Goal: Register for event/course

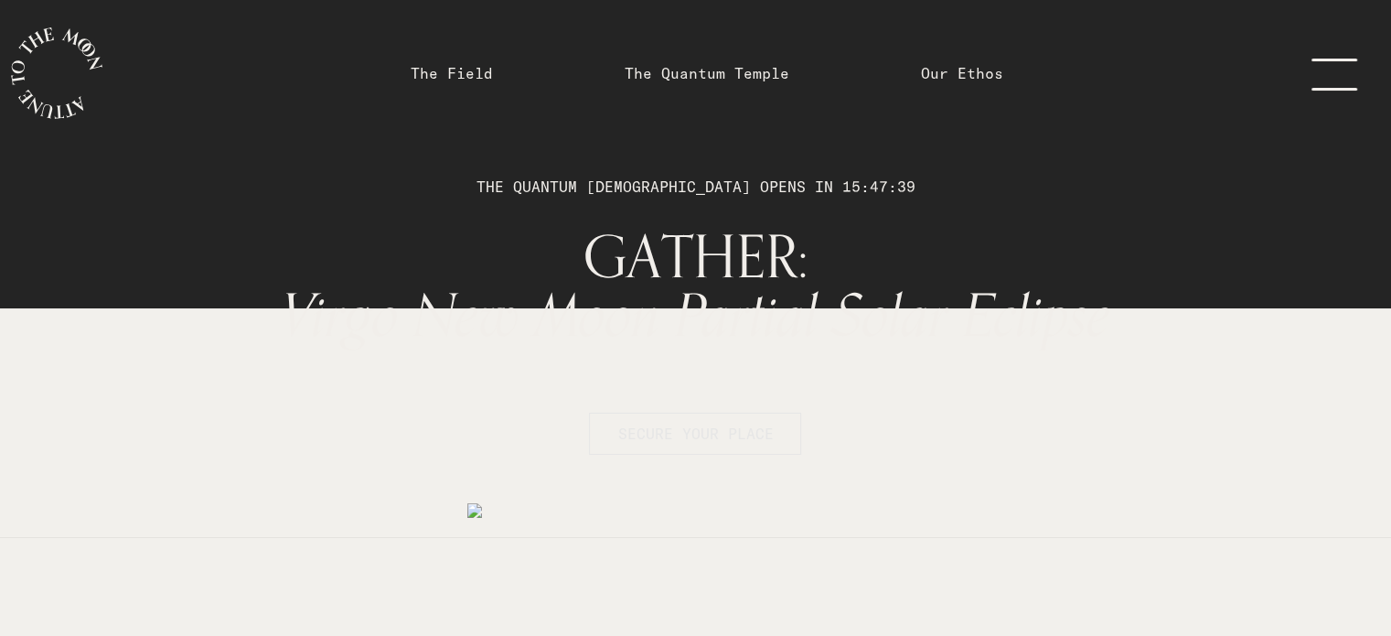
click at [681, 430] on span "SECURE YOUR PLACE" at bounding box center [695, 433] width 156 height 18
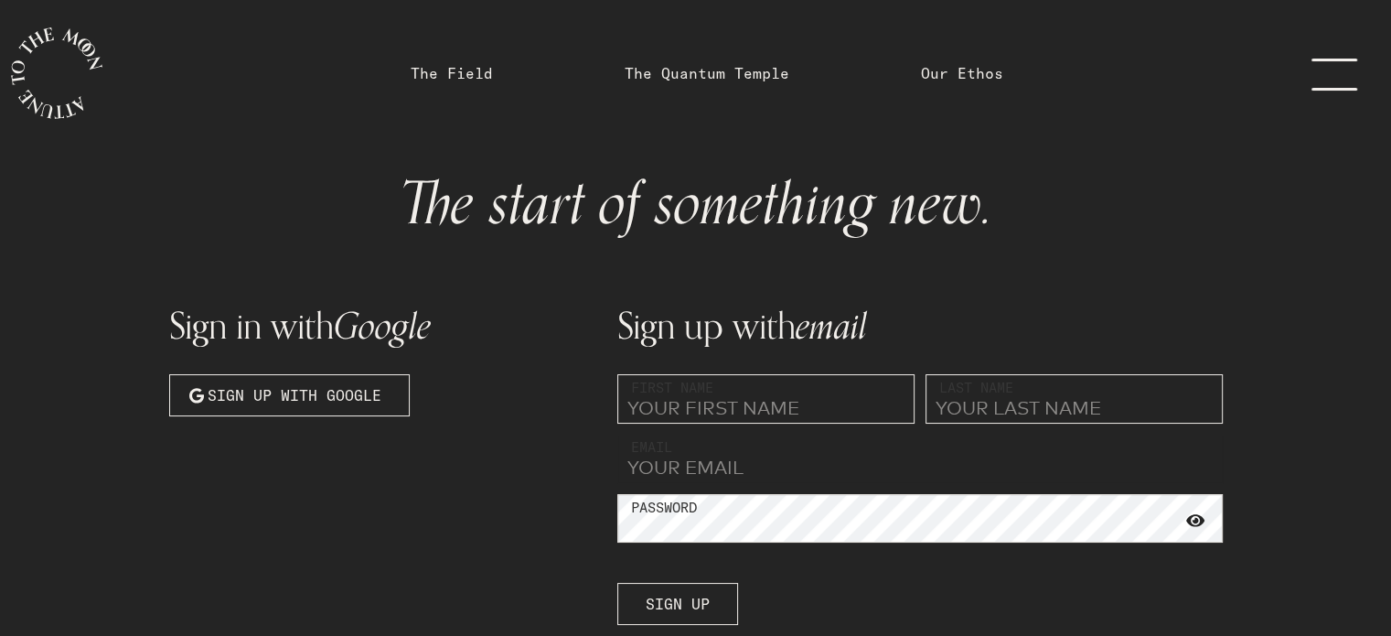
type input "[EMAIL_ADDRESS][DOMAIN_NAME]"
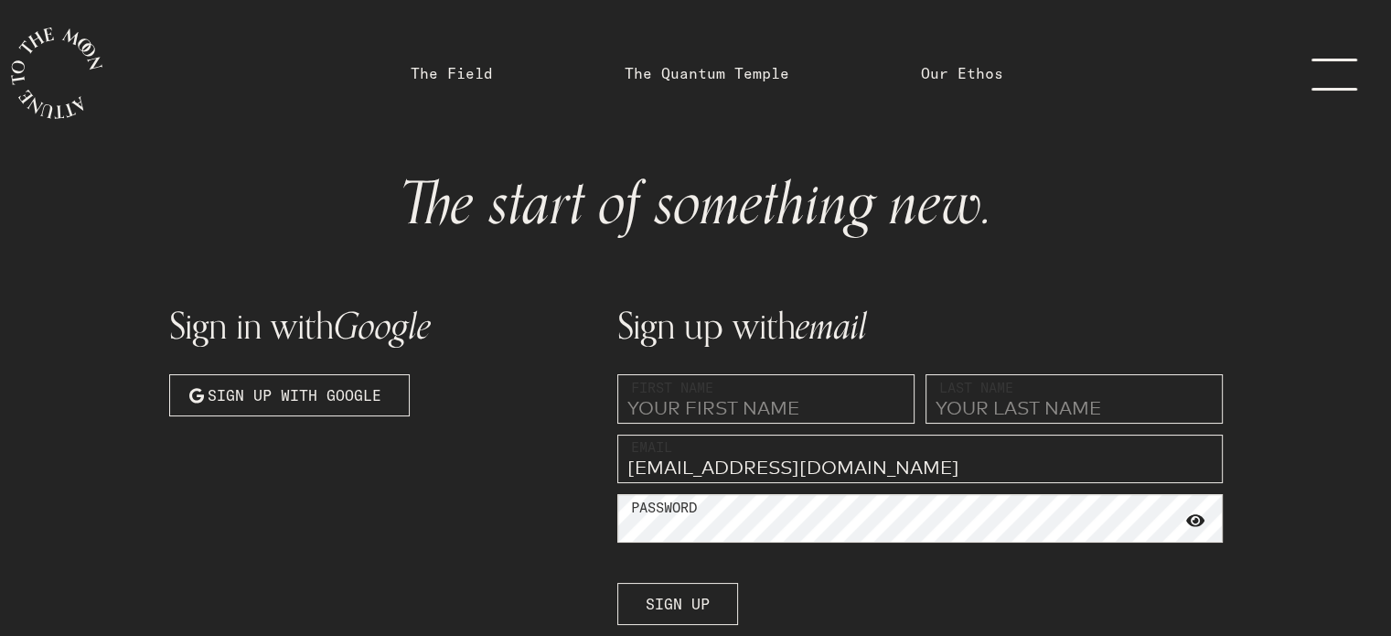
click at [661, 407] on input "text" at bounding box center [765, 398] width 297 height 49
type input "[PERSON_NAME]"
type input "Torrance"
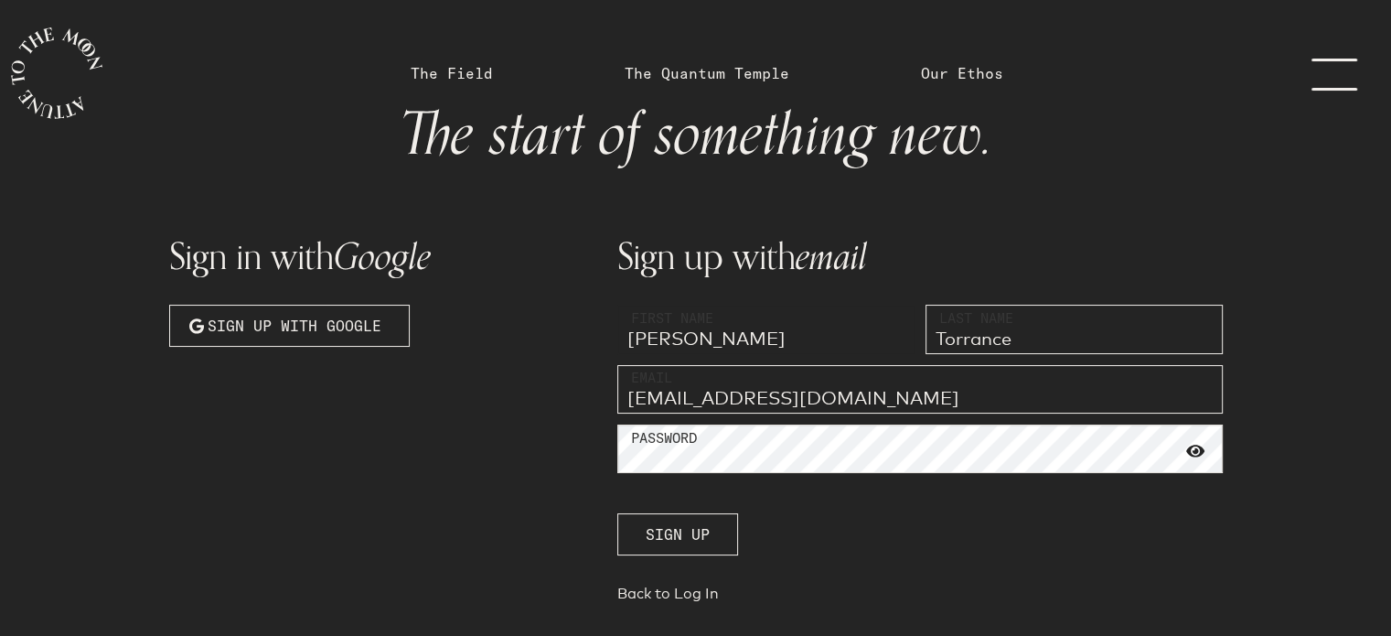
scroll to position [175, 0]
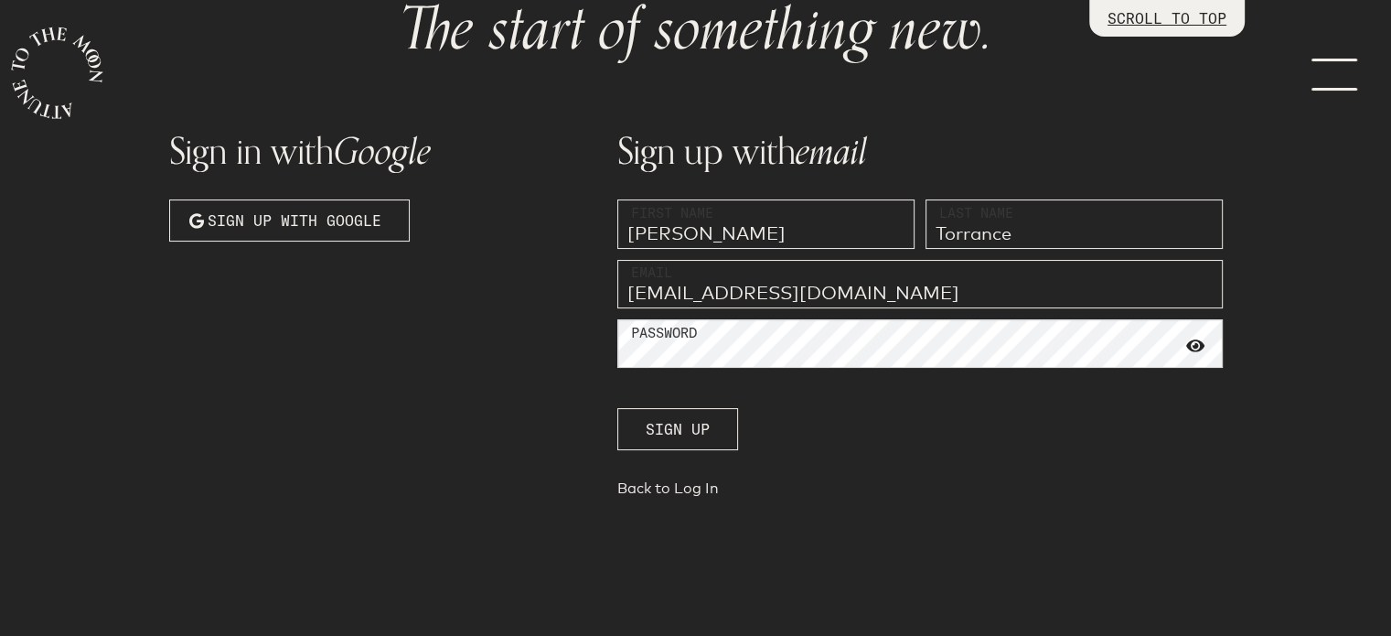
click at [1201, 346] on span at bounding box center [1196, 346] width 18 height 16
click at [691, 430] on span "Sign up" at bounding box center [678, 429] width 64 height 22
click at [672, 489] on link "Back to Log In" at bounding box center [920, 492] width 606 height 26
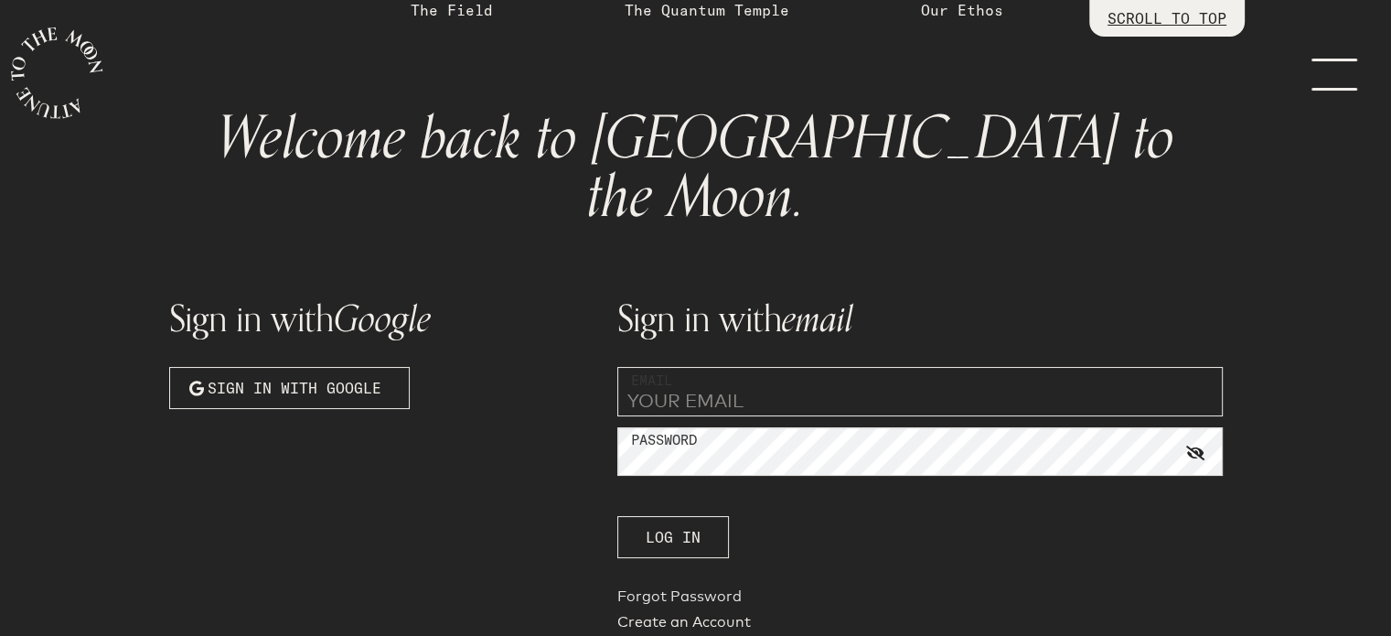
scroll to position [141, 0]
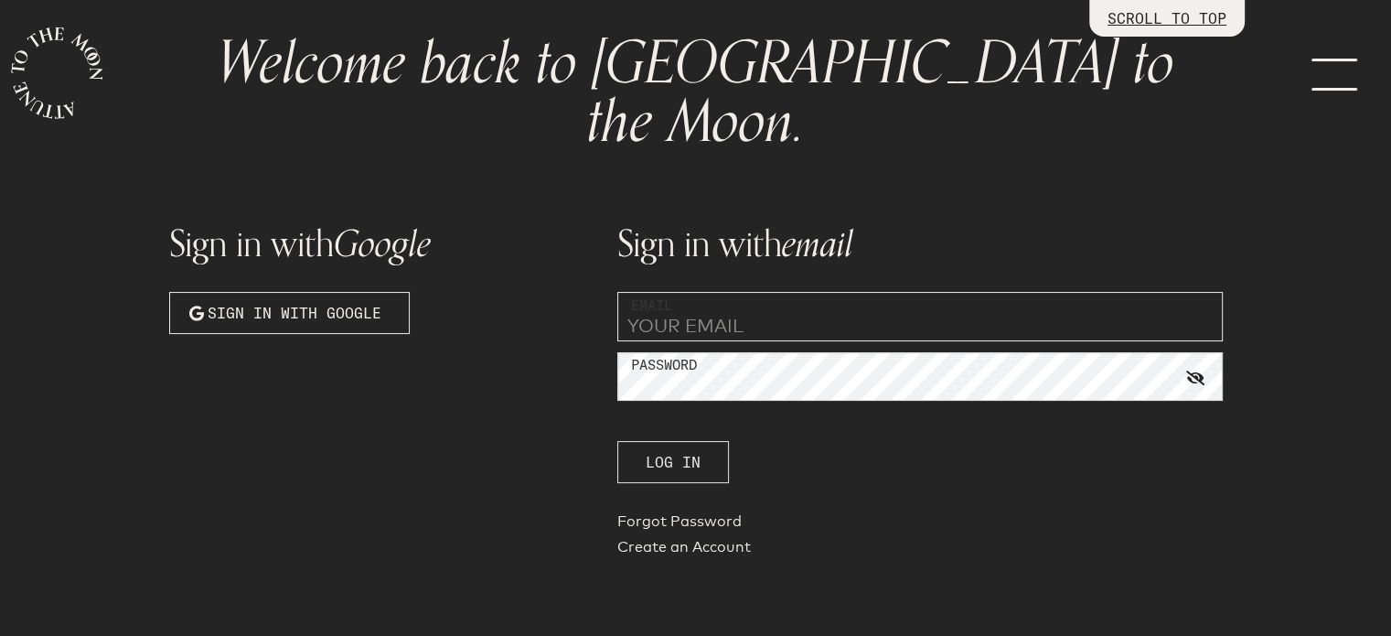
click at [652, 451] on span "Log In" at bounding box center [673, 462] width 55 height 22
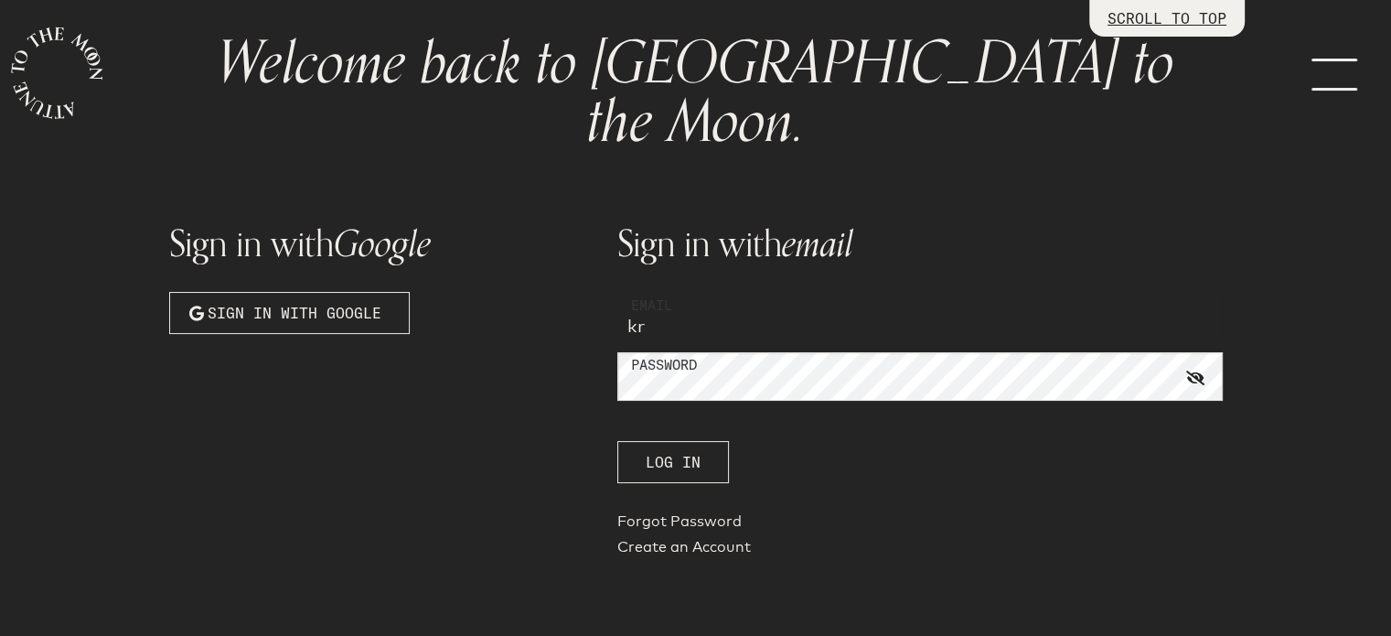
type input "[EMAIL_ADDRESS][DOMAIN_NAME]"
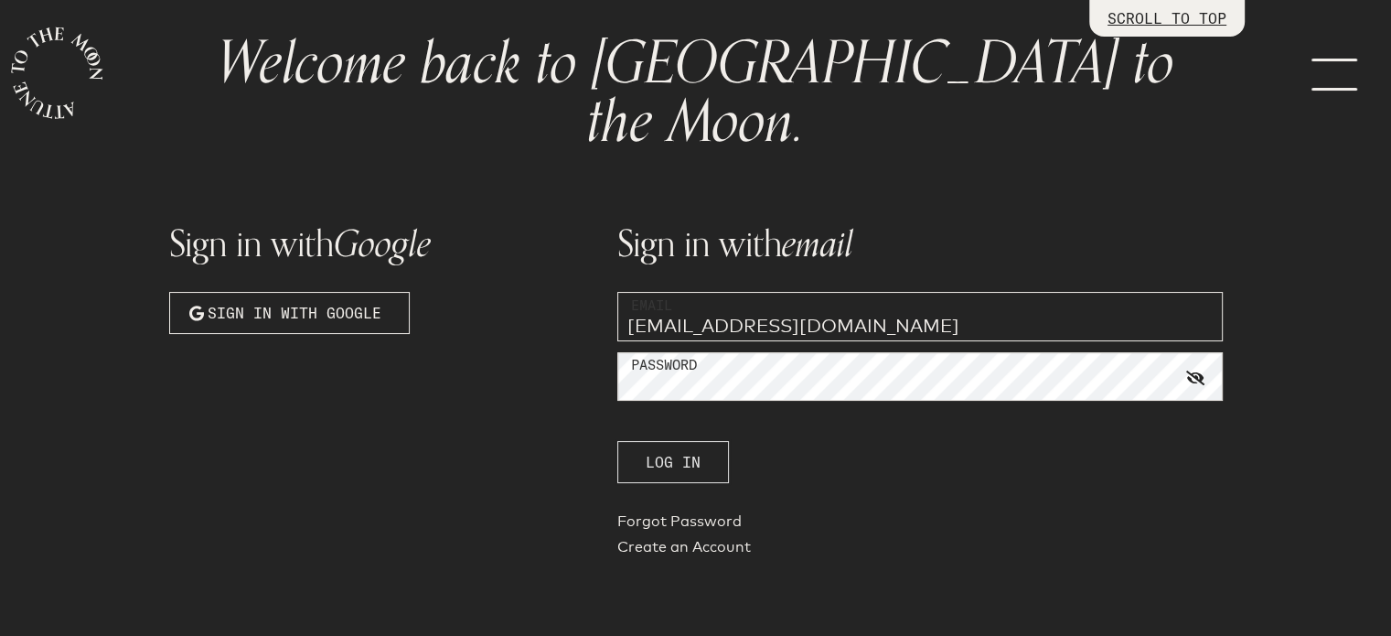
click at [668, 451] on span "Log In" at bounding box center [673, 462] width 55 height 22
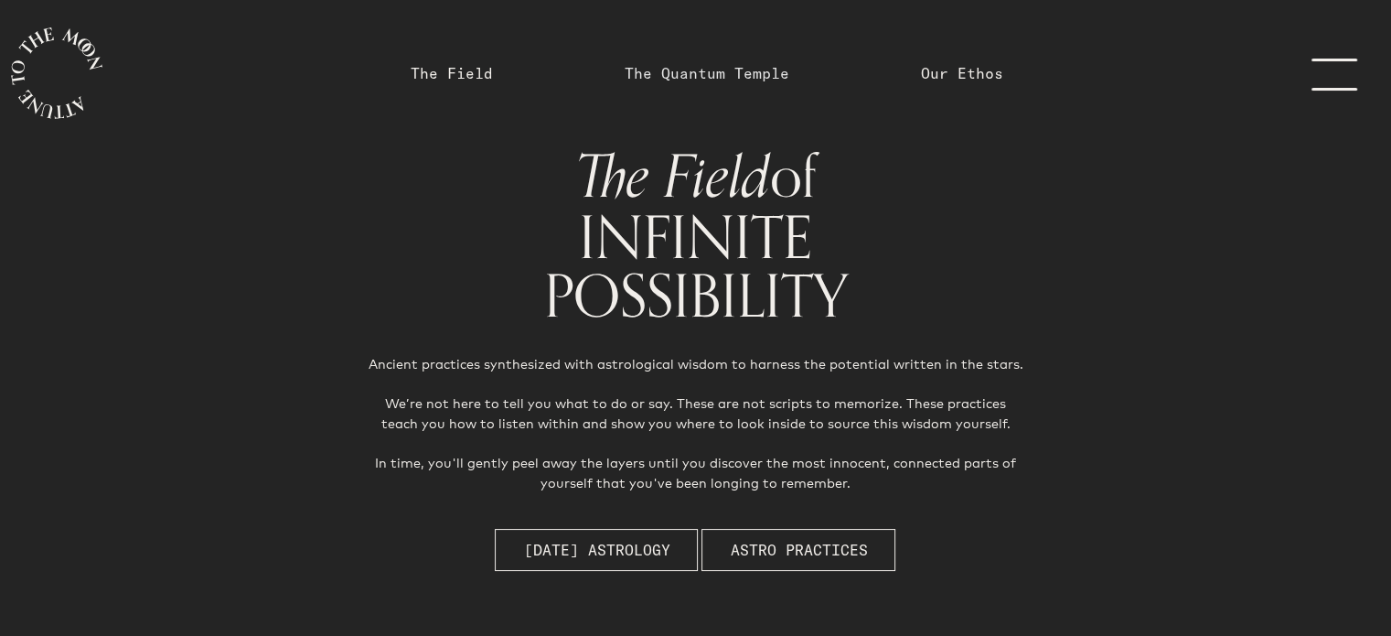
click at [702, 65] on link "The Quantum Temple" at bounding box center [707, 73] width 165 height 22
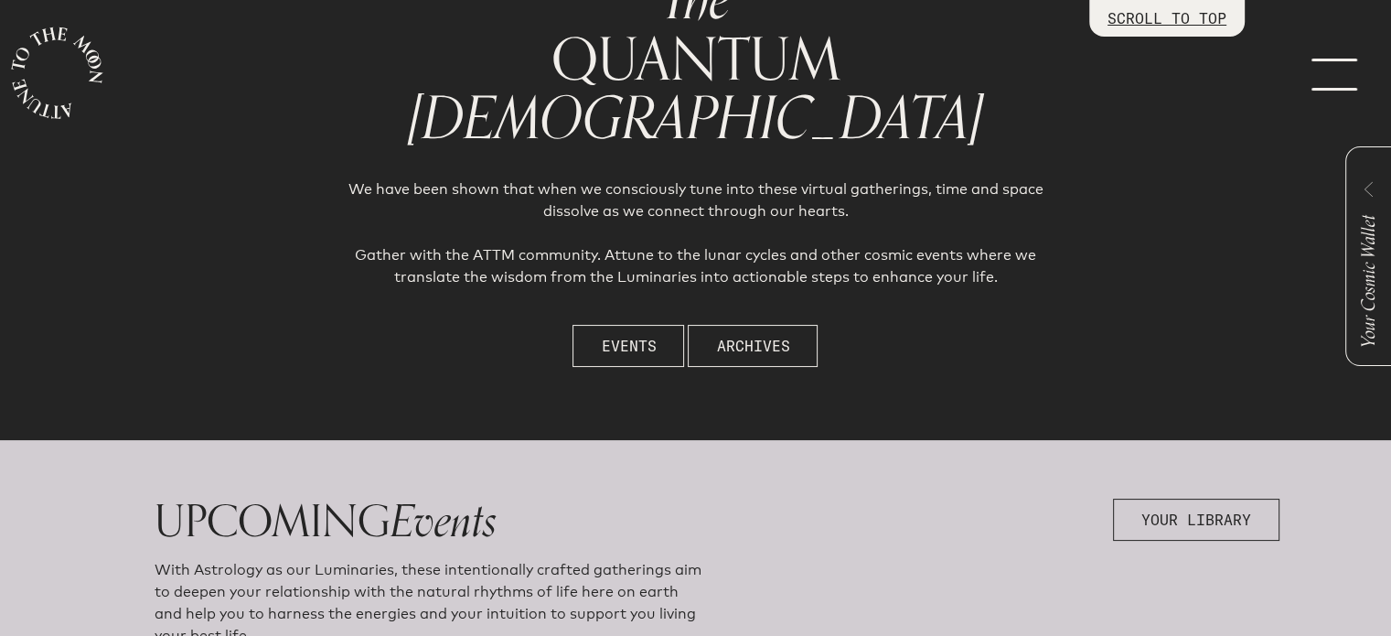
drag, startPoint x: 651, startPoint y: 351, endPoint x: 626, endPoint y: 347, distance: 26.0
click at [650, 351] on span "Events" at bounding box center [628, 346] width 55 height 22
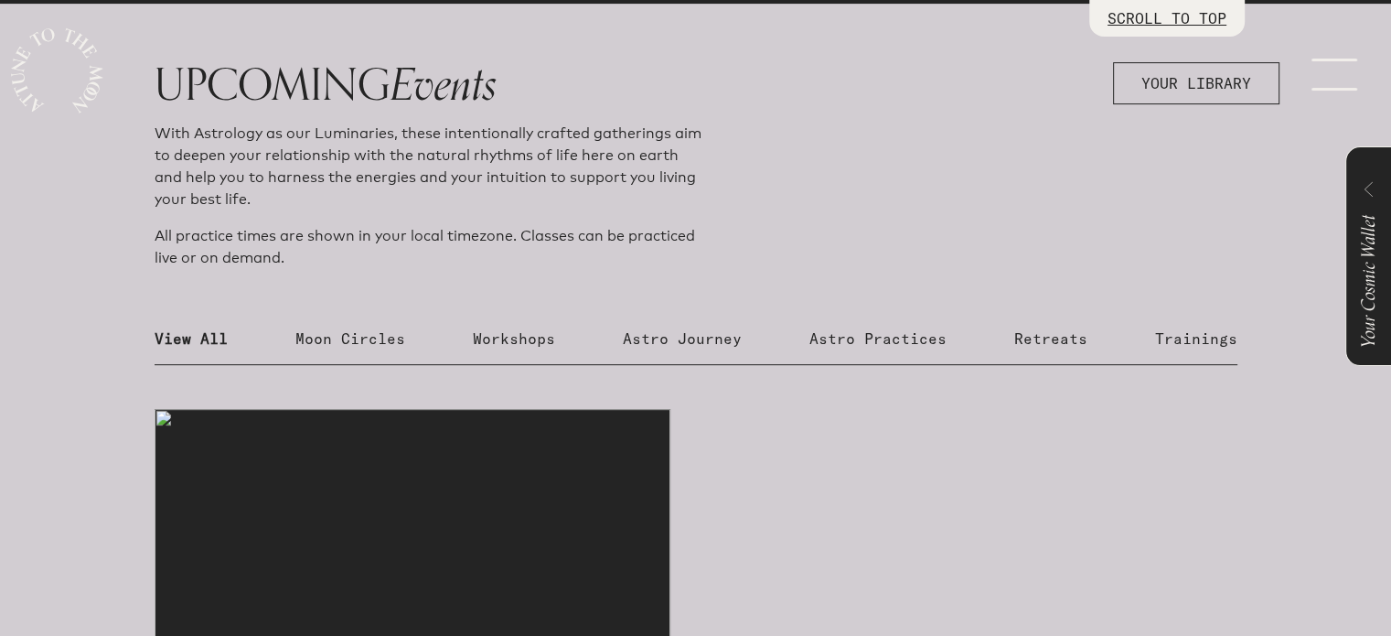
scroll to position [623, 0]
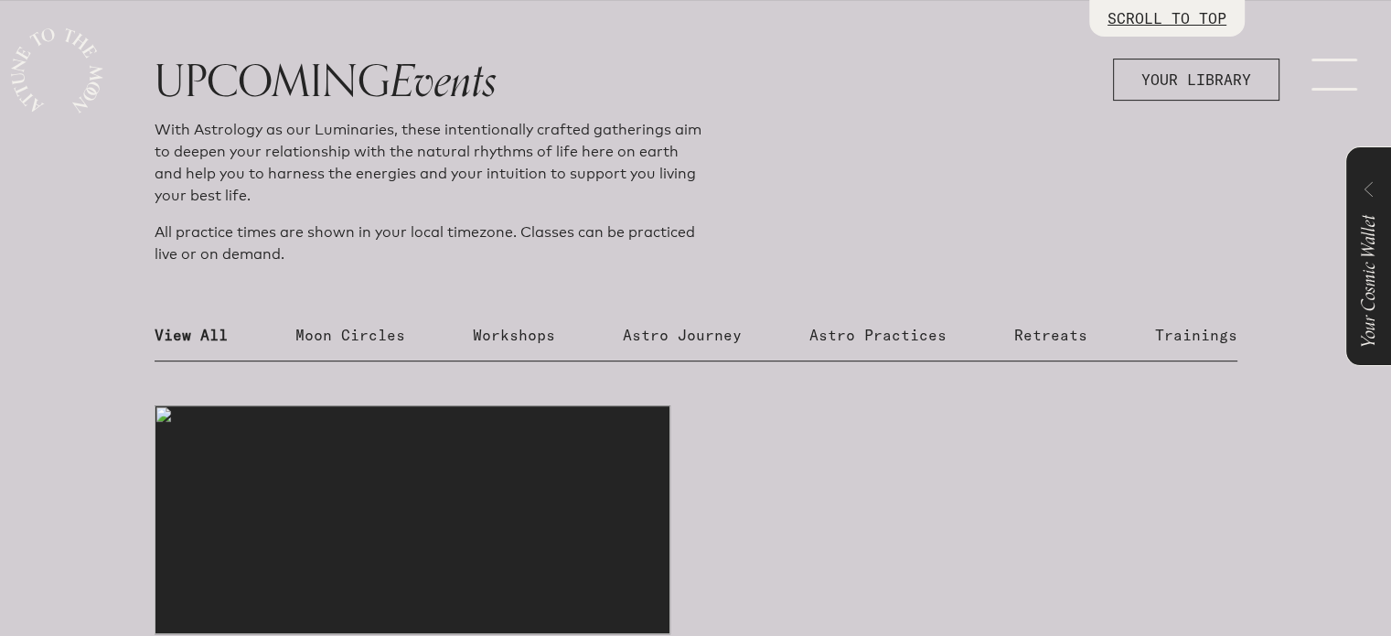
click at [1058, 328] on p "Retreats" at bounding box center [1051, 335] width 73 height 22
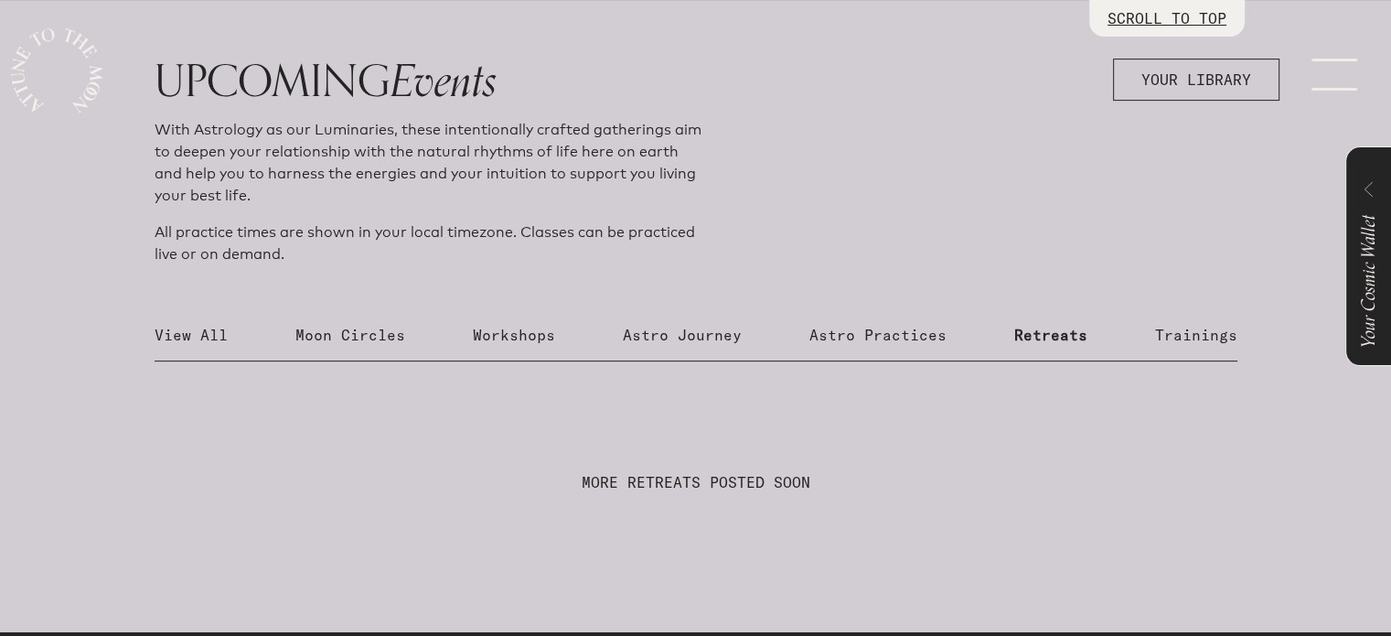
click at [357, 338] on p "Moon Circles" at bounding box center [350, 335] width 110 height 22
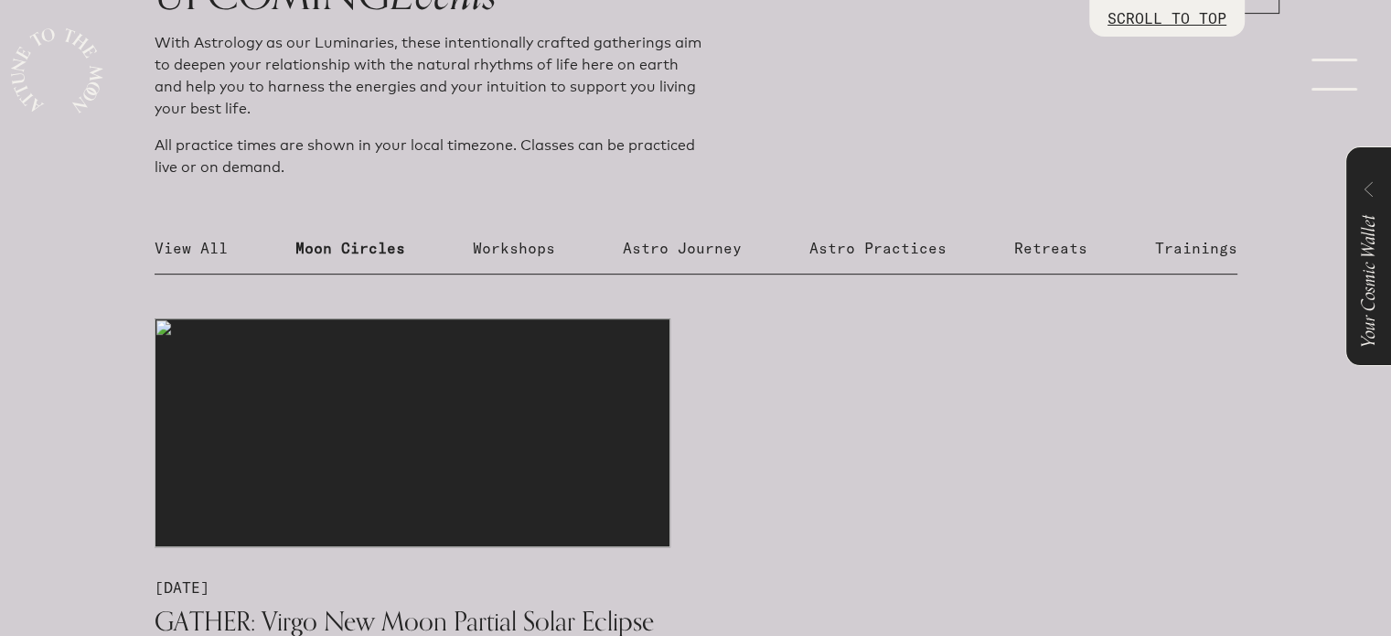
scroll to position [806, 0]
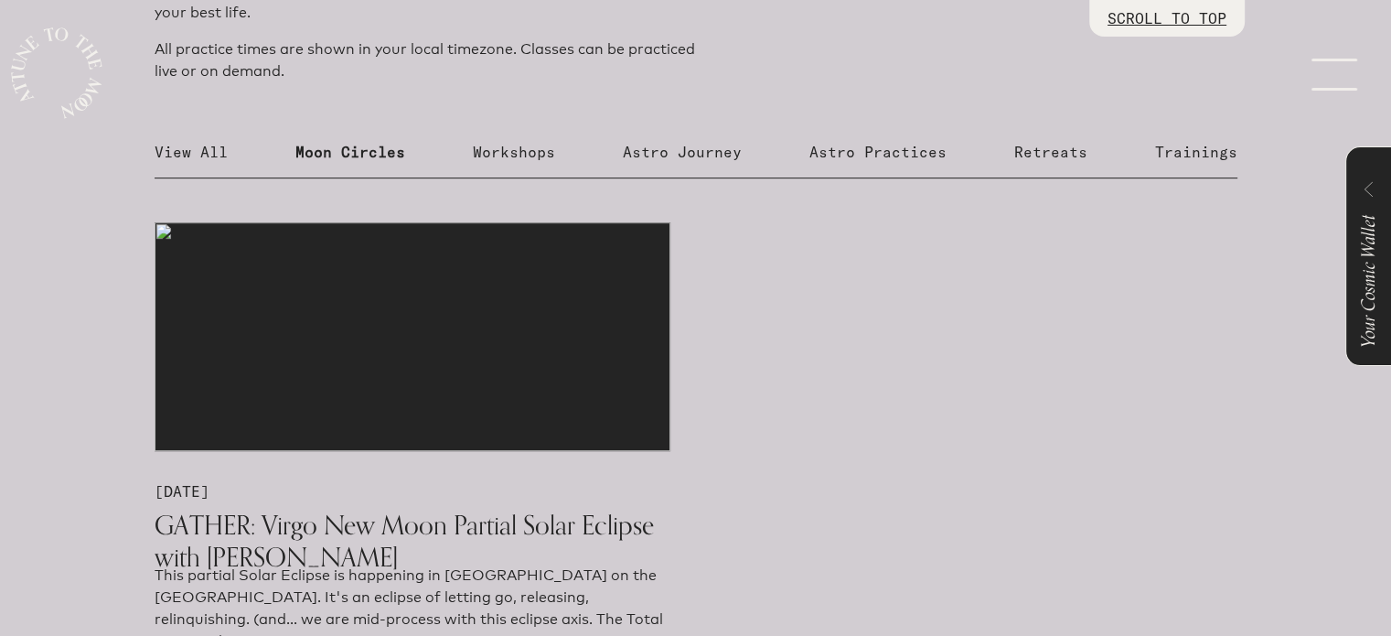
drag, startPoint x: 507, startPoint y: 140, endPoint x: 507, endPoint y: 151, distance: 11.0
click at [507, 151] on div "UPCOMING Events With Astrology as our Luminaries, these intentionally crafted g…" at bounding box center [696, 323] width 1230 height 894
click at [507, 151] on p "Workshops" at bounding box center [514, 152] width 82 height 22
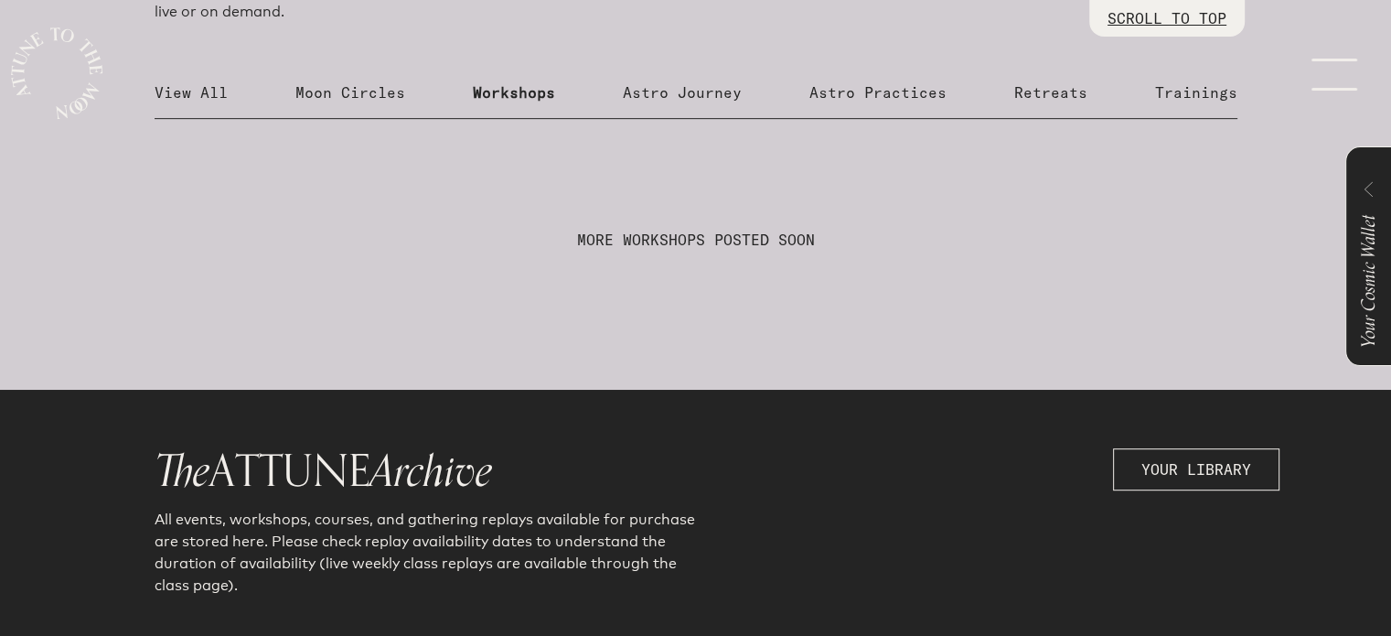
scroll to position [897, 0]
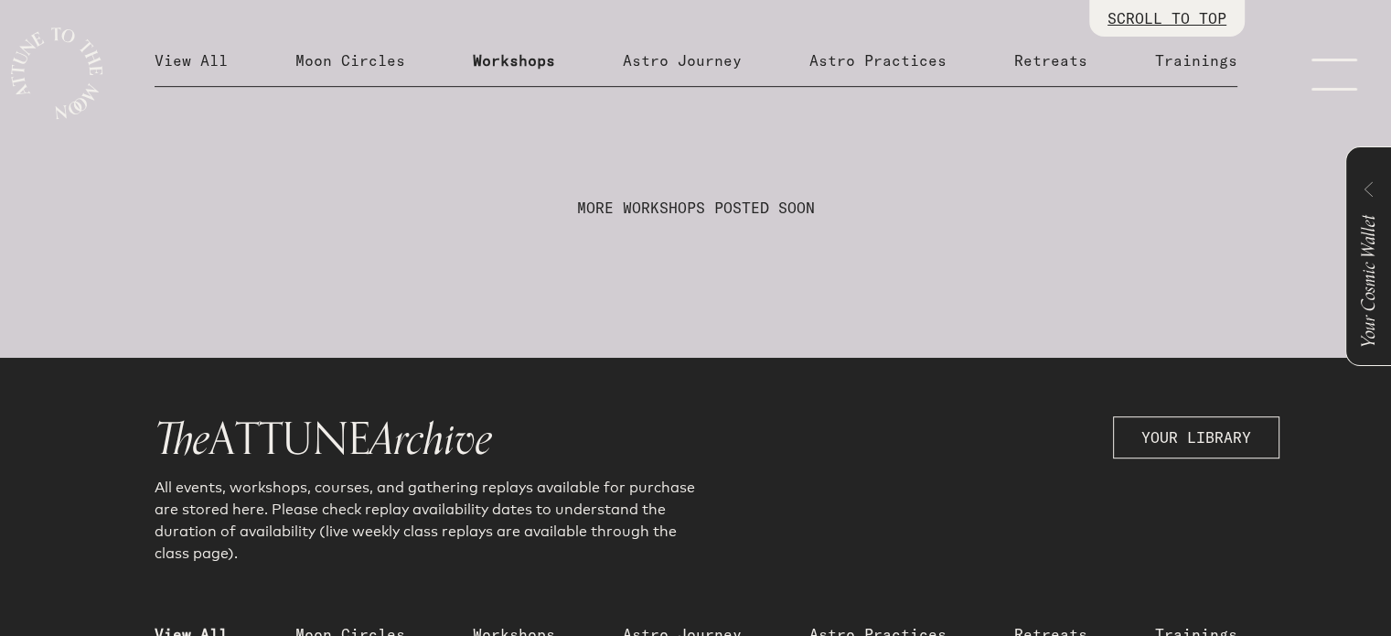
click at [692, 54] on p "Astro Journey" at bounding box center [682, 60] width 119 height 22
click at [869, 69] on p "Astro Practices" at bounding box center [878, 60] width 137 height 22
click at [184, 62] on p "View All" at bounding box center [191, 60] width 73 height 22
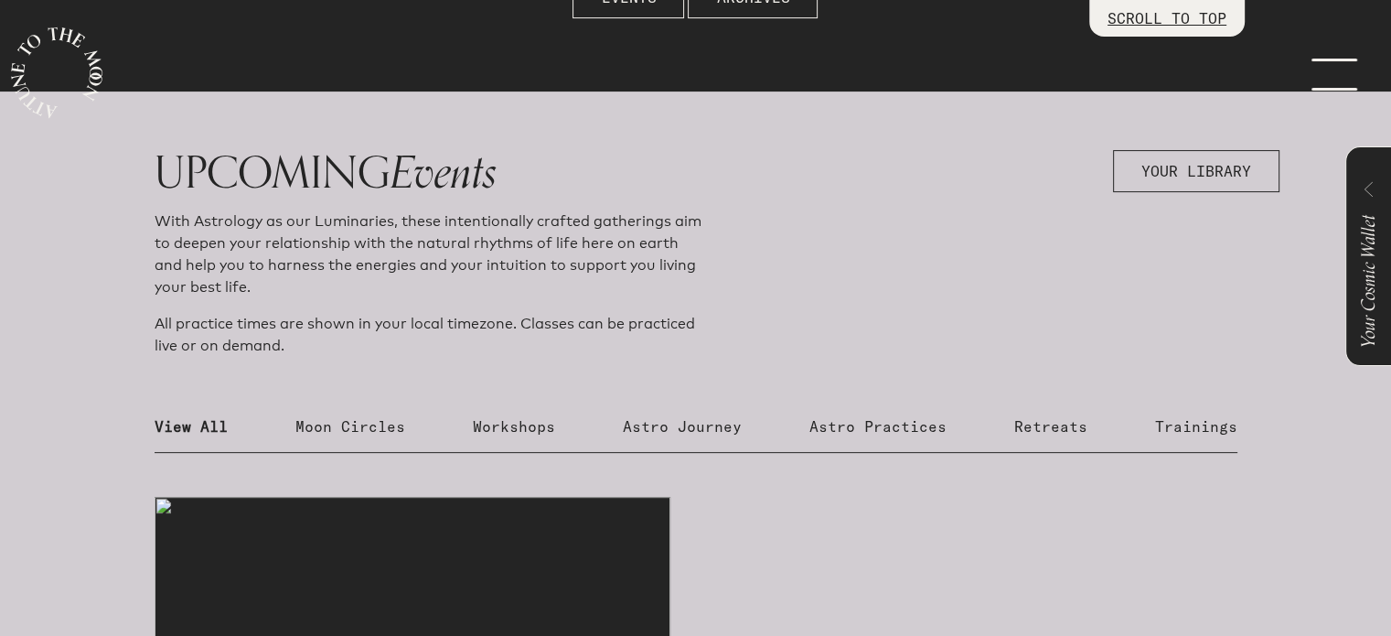
scroll to position [0, 0]
